Goal: Information Seeking & Learning: Learn about a topic

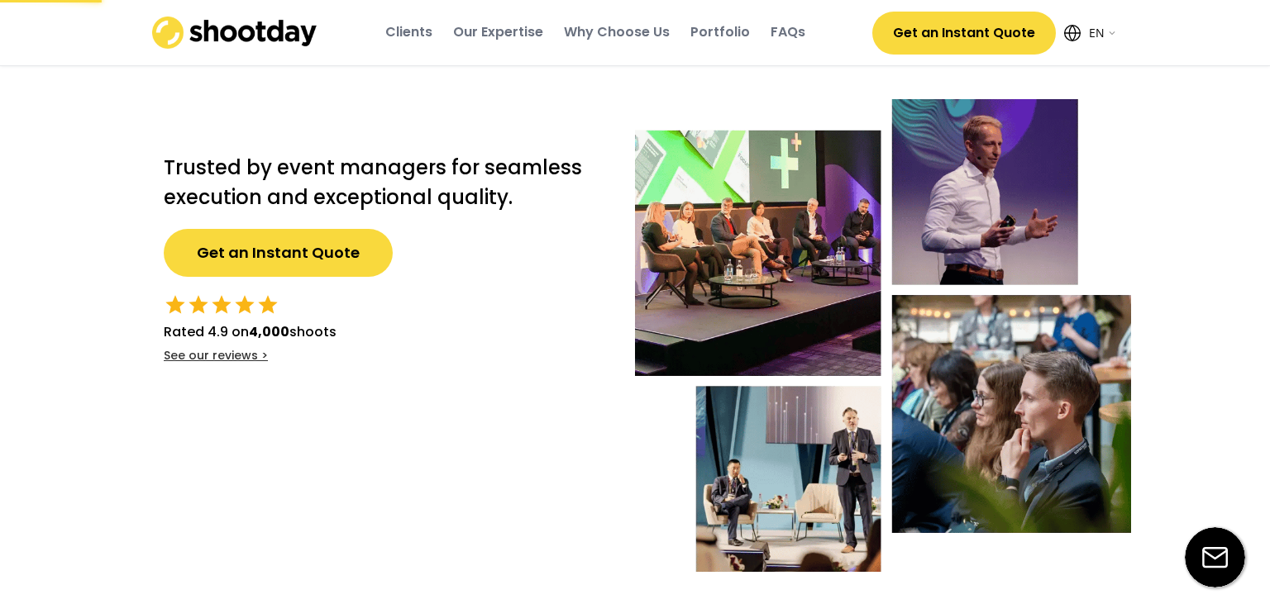
select select ""en""
click at [405, 33] on div "Clients" at bounding box center [408, 32] width 47 height 18
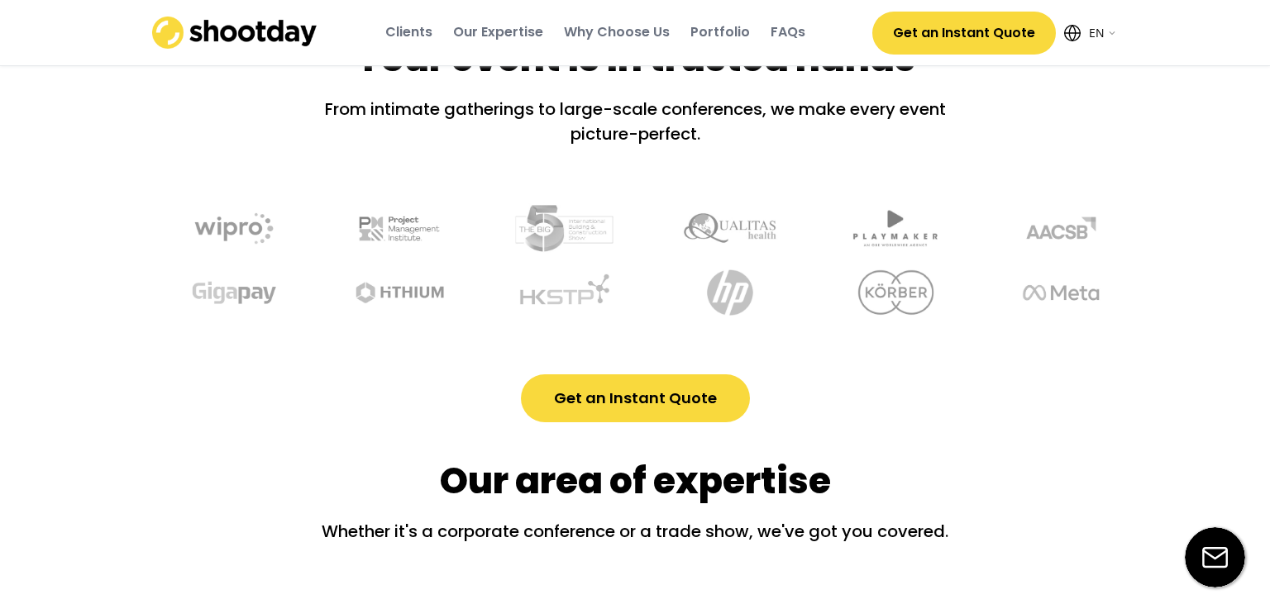
click at [494, 31] on div "Our Expertise" at bounding box center [498, 32] width 90 height 18
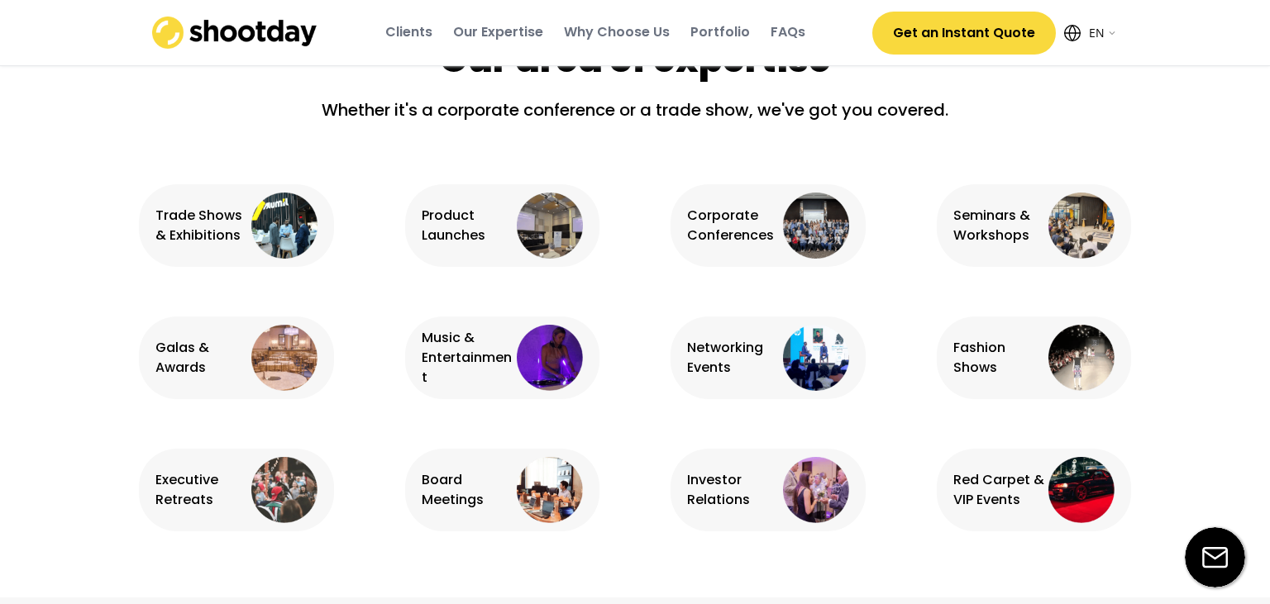
click at [613, 30] on div "Why Choose Us" at bounding box center [617, 32] width 106 height 18
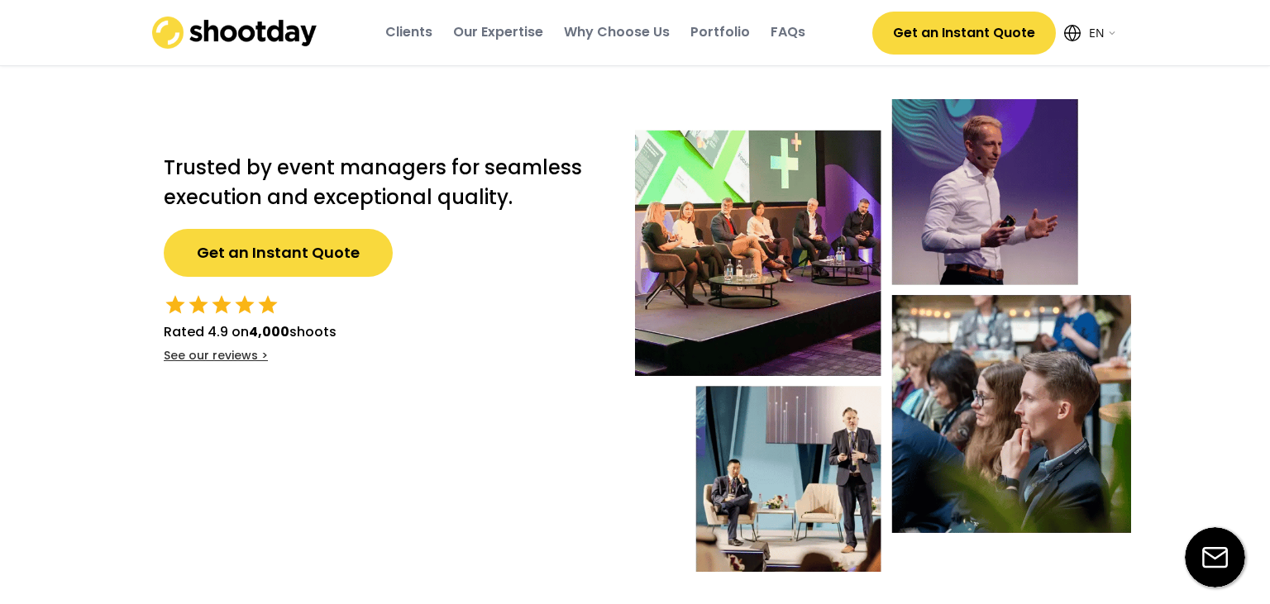
click at [747, 31] on div "Portfolio" at bounding box center [720, 32] width 60 height 18
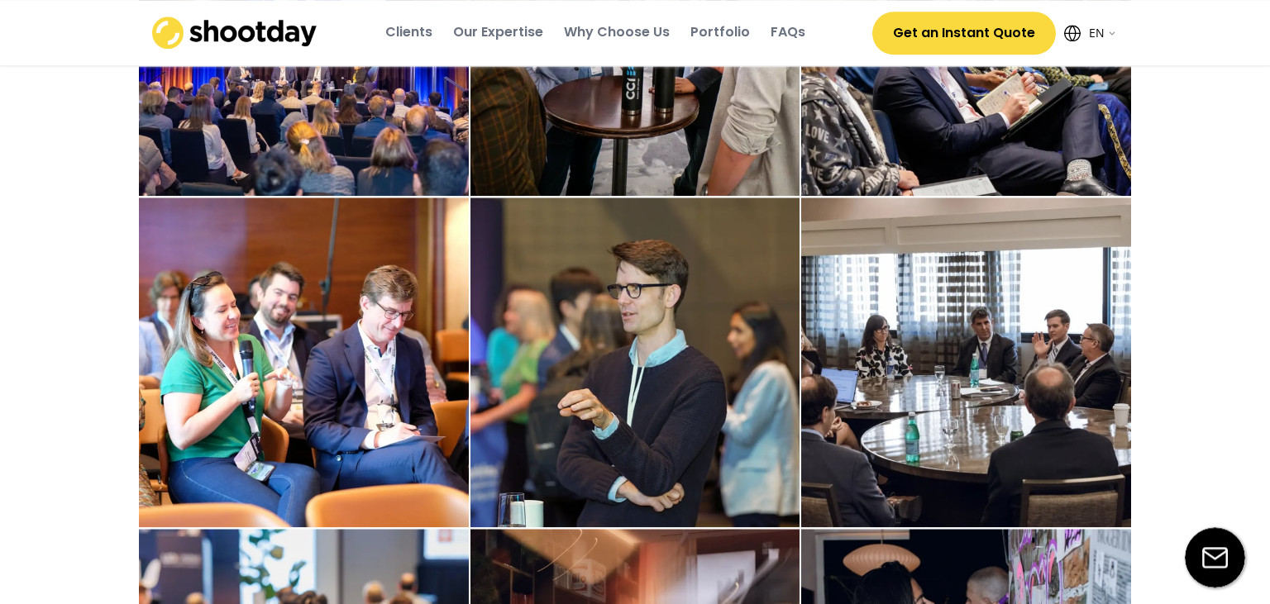
scroll to position [2693, 0]
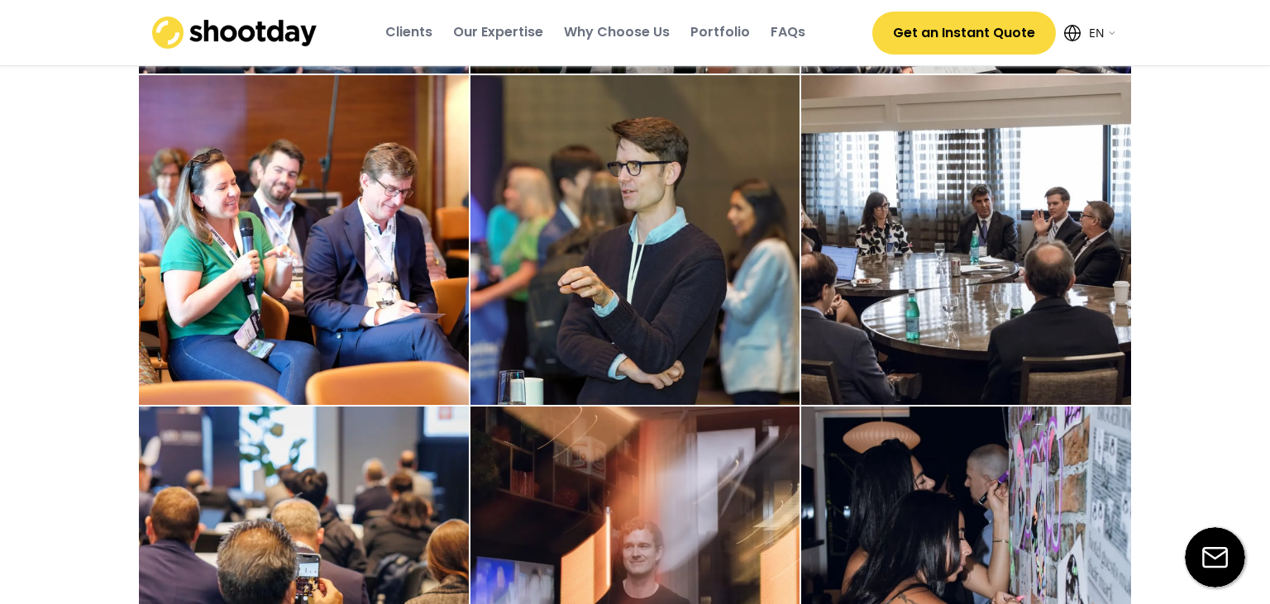
click at [413, 32] on div "Clients" at bounding box center [408, 32] width 47 height 18
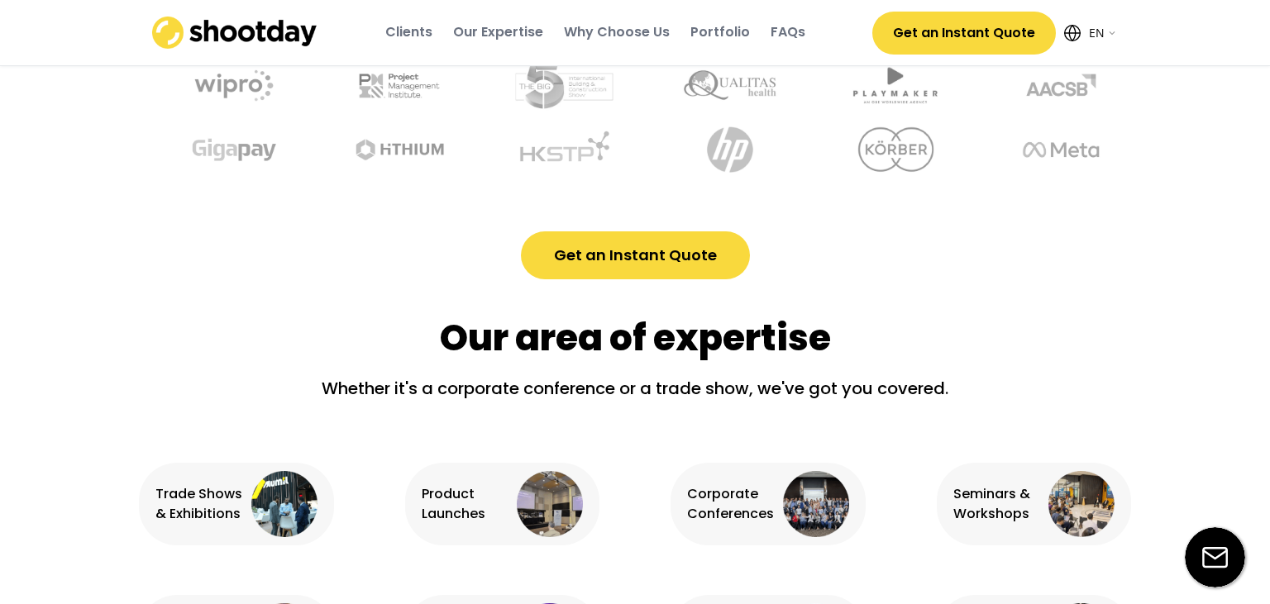
scroll to position [613, 0]
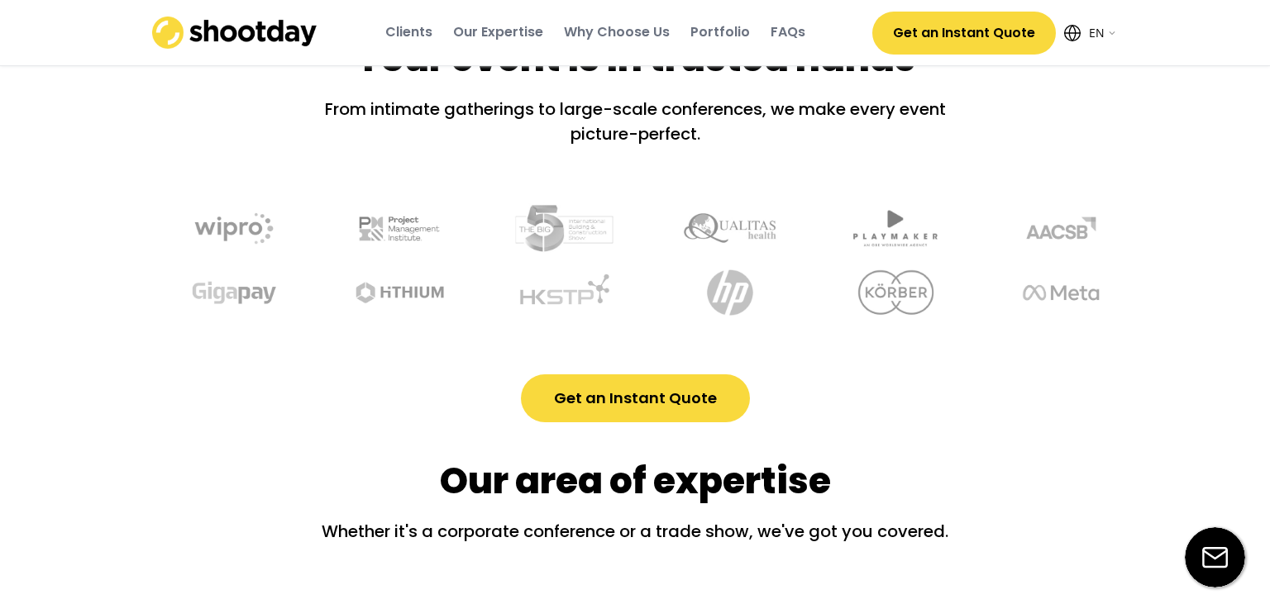
click at [293, 29] on img at bounding box center [234, 33] width 165 height 32
